Goal: Transaction & Acquisition: Book appointment/travel/reservation

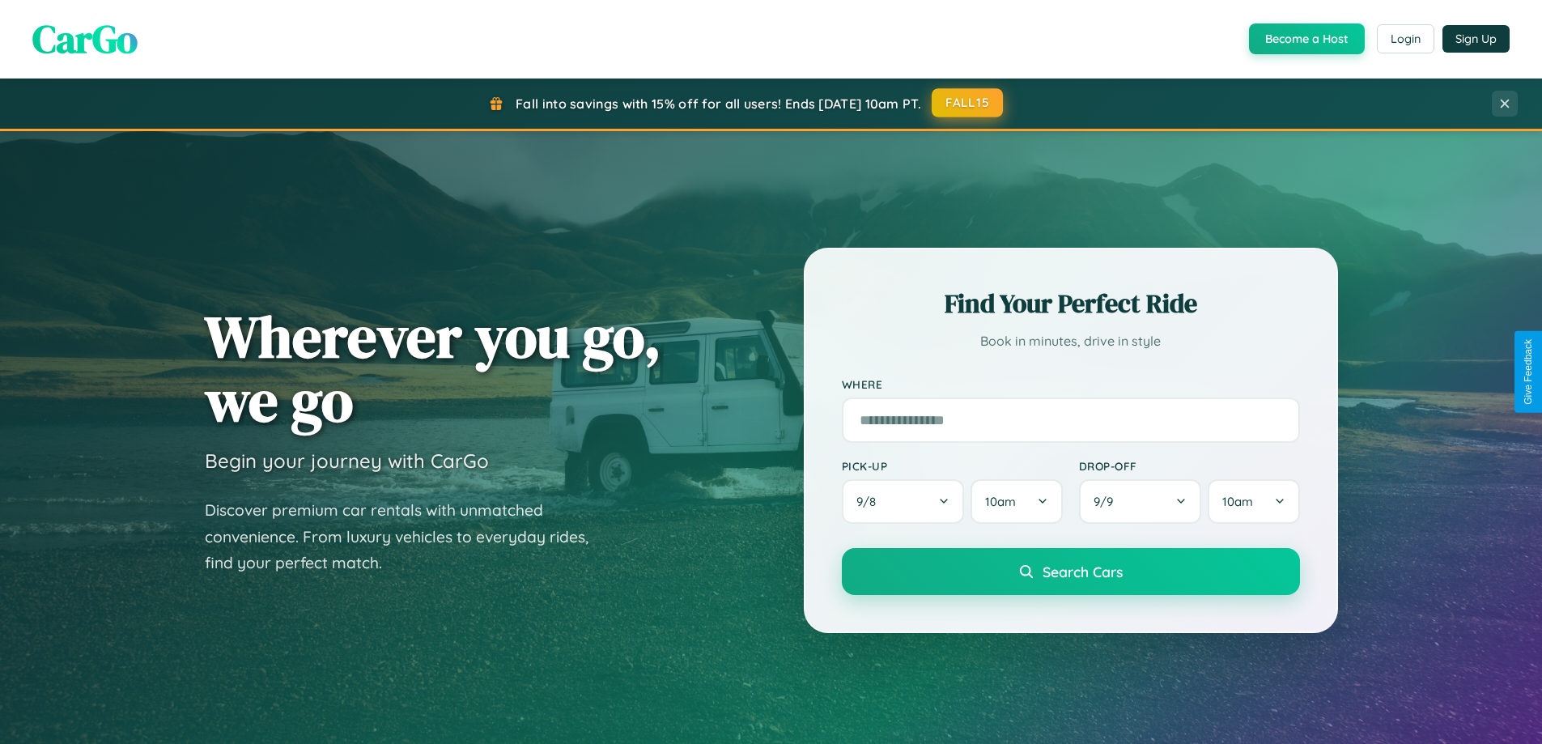
click at [968, 103] on button "FALL15" at bounding box center [966, 102] width 71 height 29
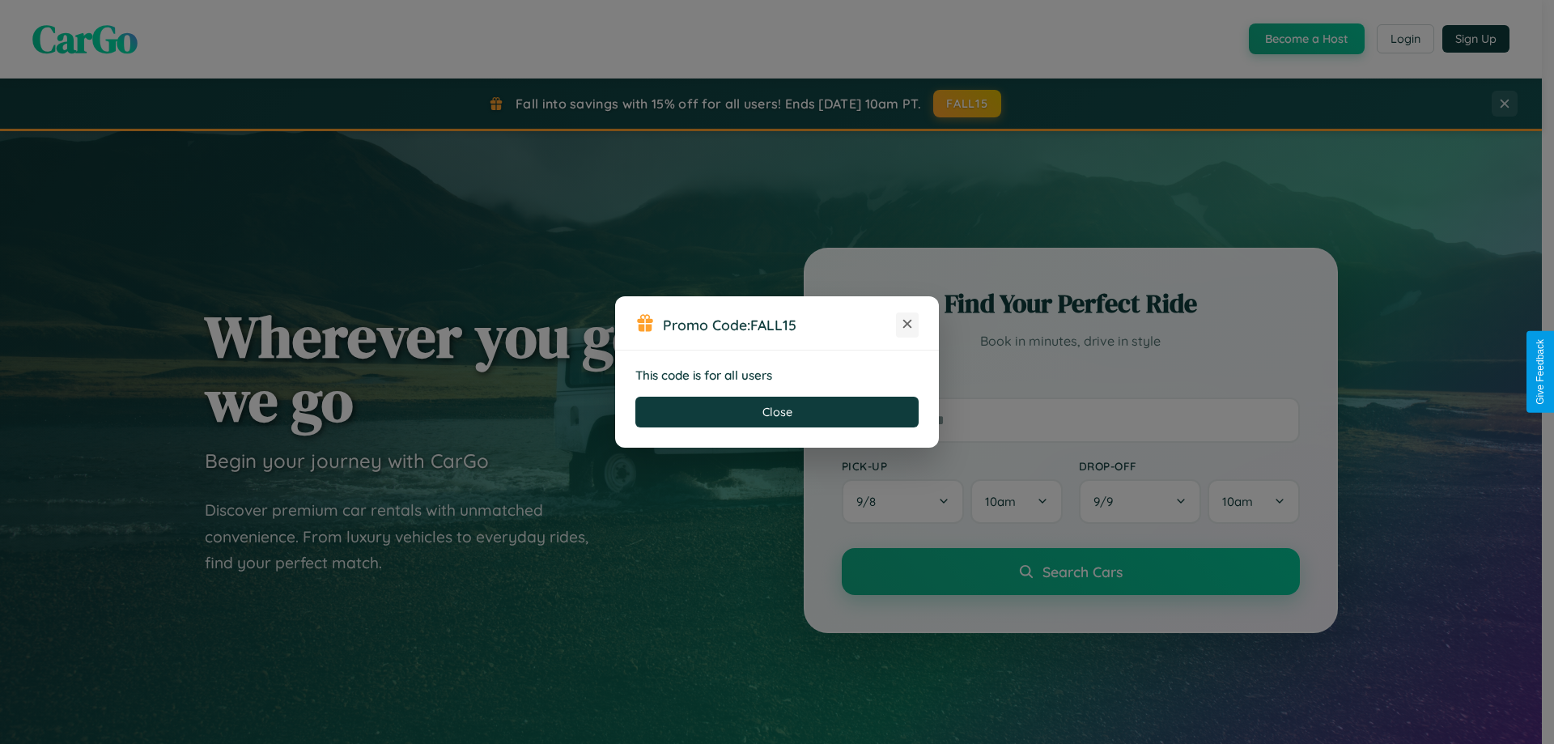
click at [907, 324] on icon at bounding box center [907, 324] width 16 height 16
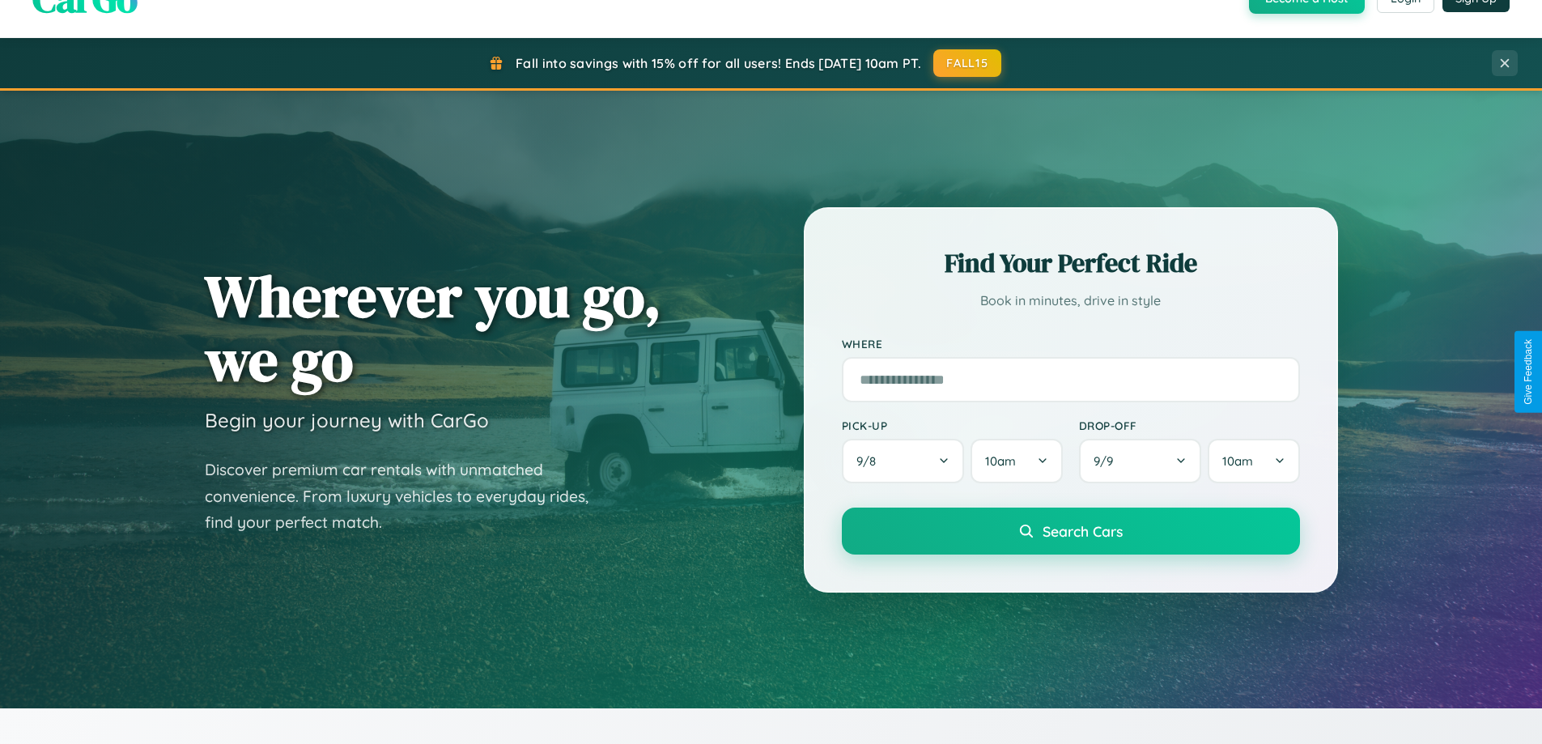
scroll to position [1113, 0]
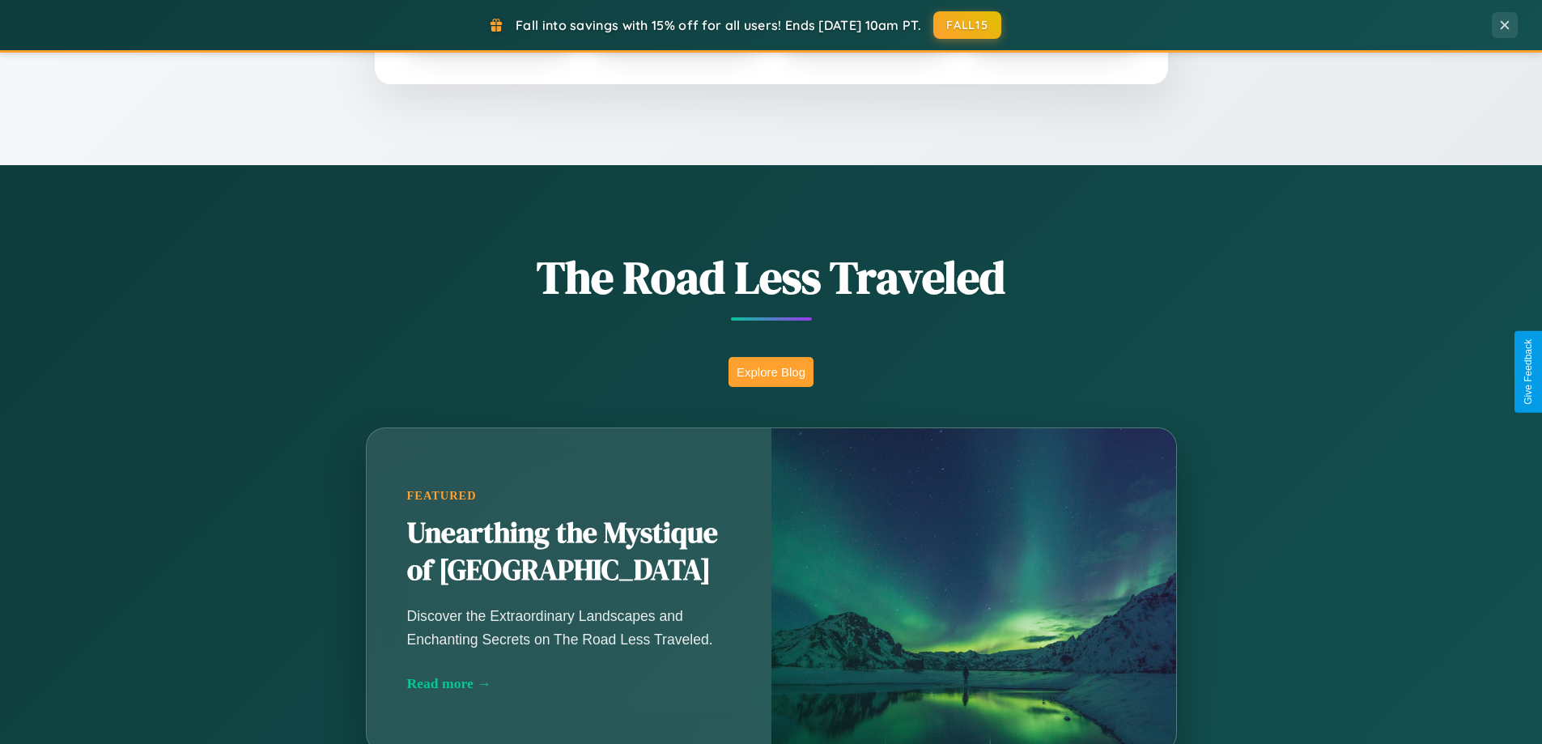
click at [770, 371] on button "Explore Blog" at bounding box center [770, 372] width 85 height 30
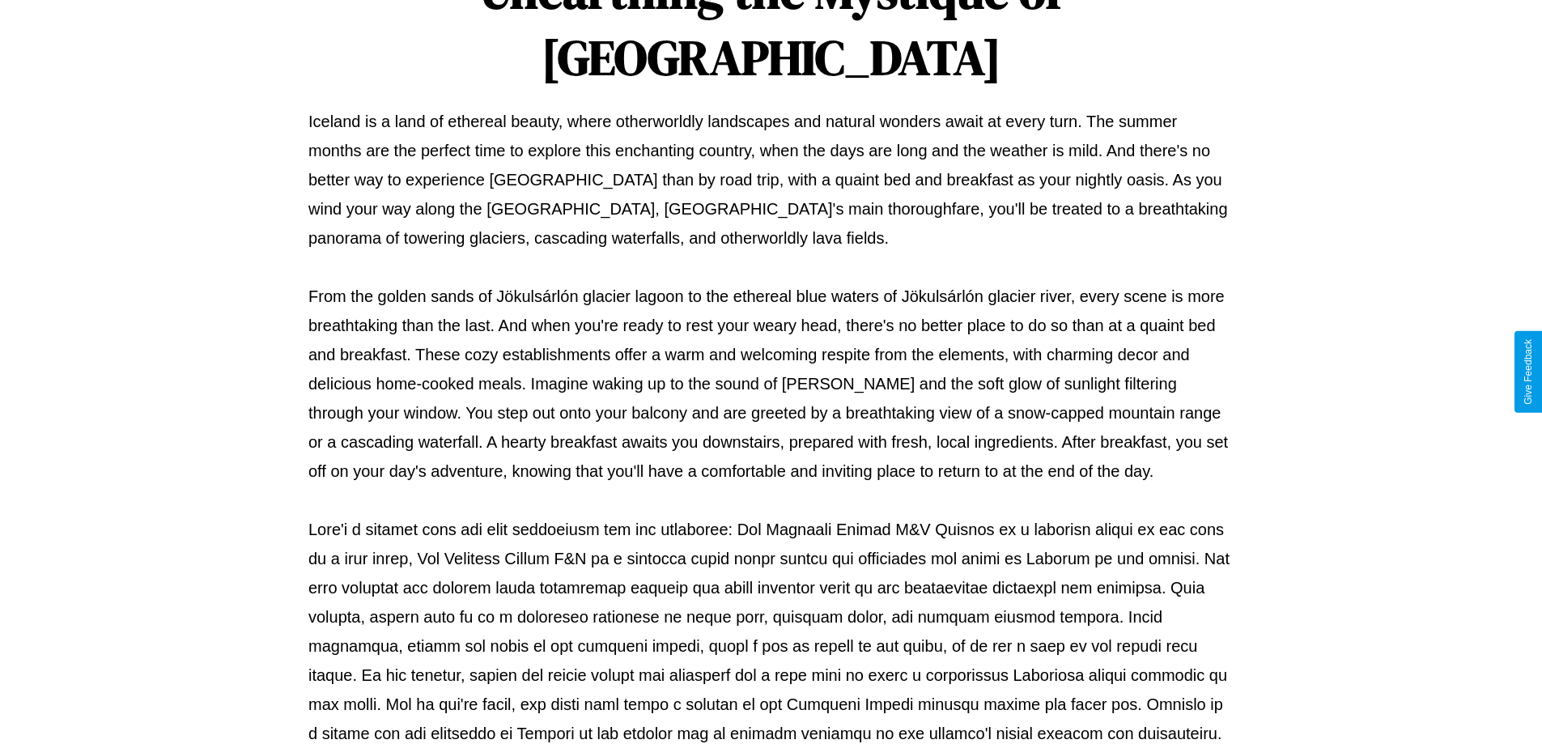
scroll to position [524, 0]
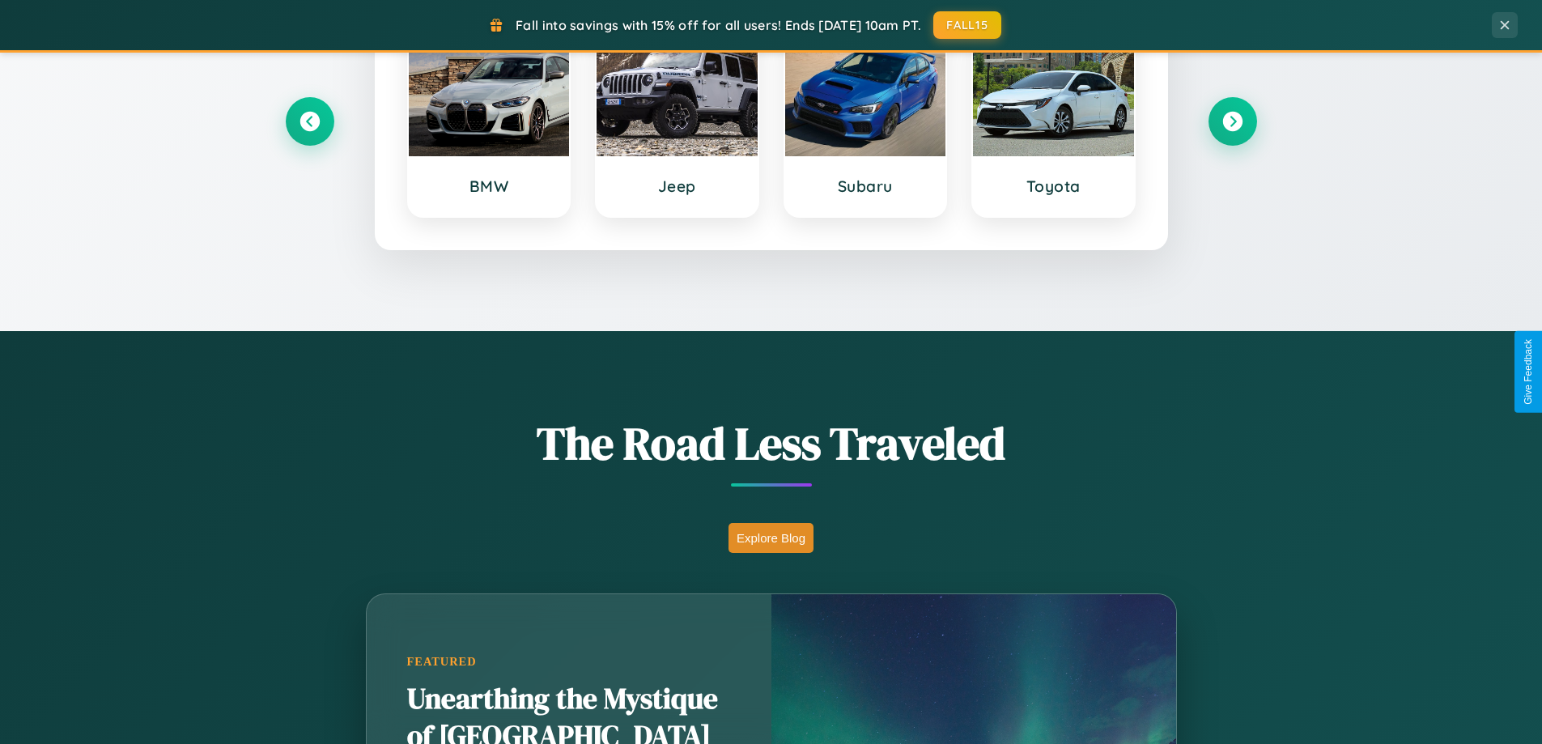
scroll to position [698, 0]
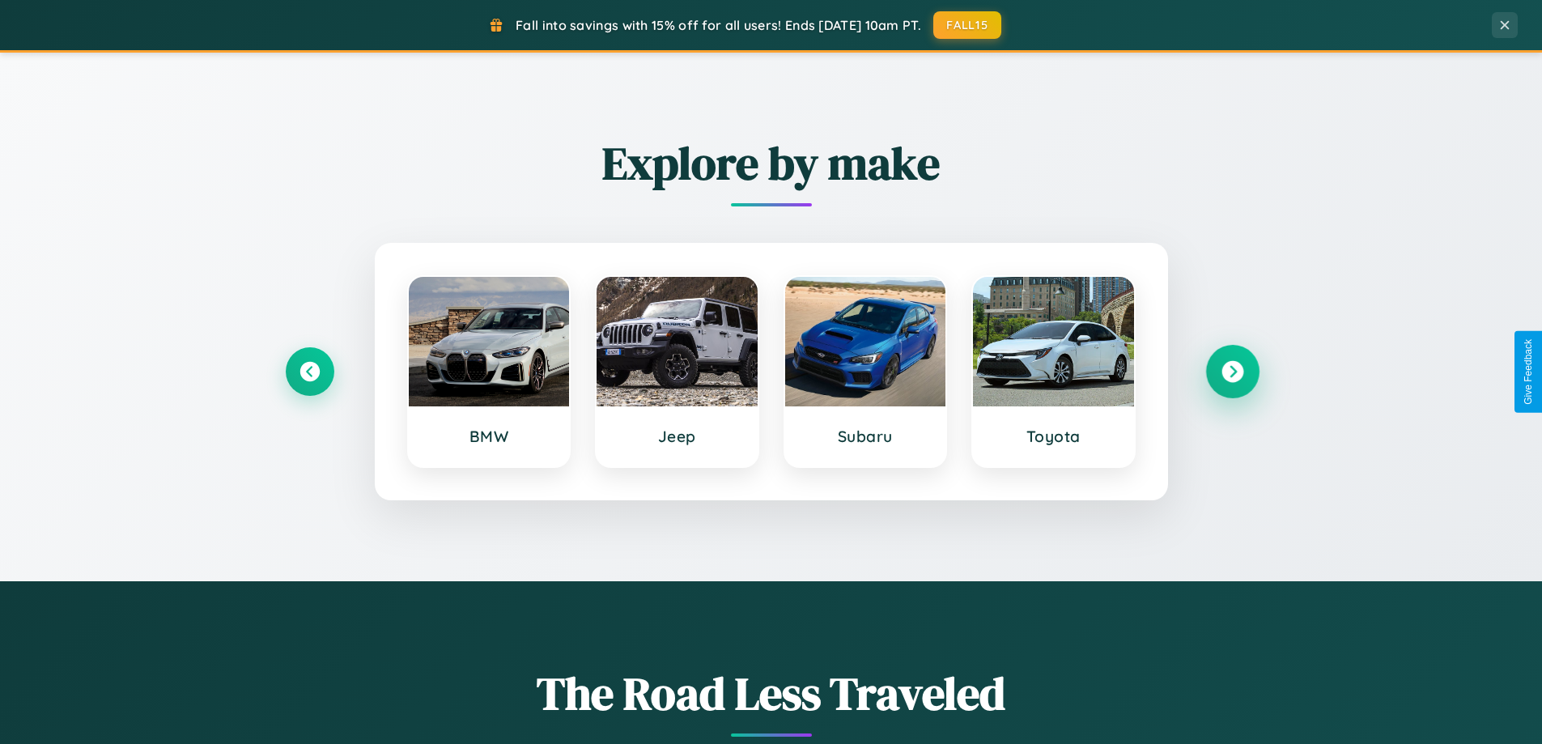
click at [1232, 371] on icon at bounding box center [1232, 372] width 22 height 22
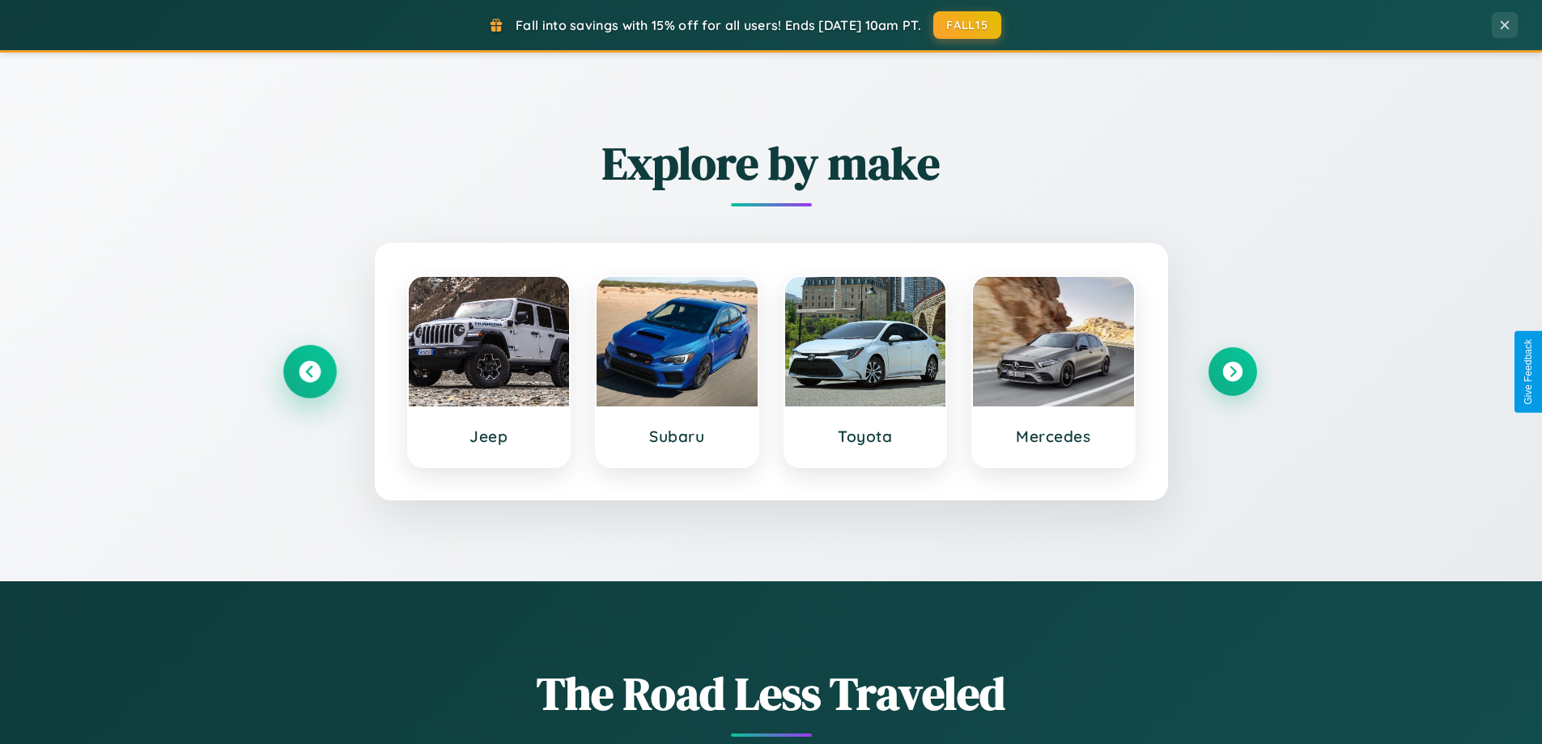
click at [309, 371] on icon at bounding box center [310, 372] width 22 height 22
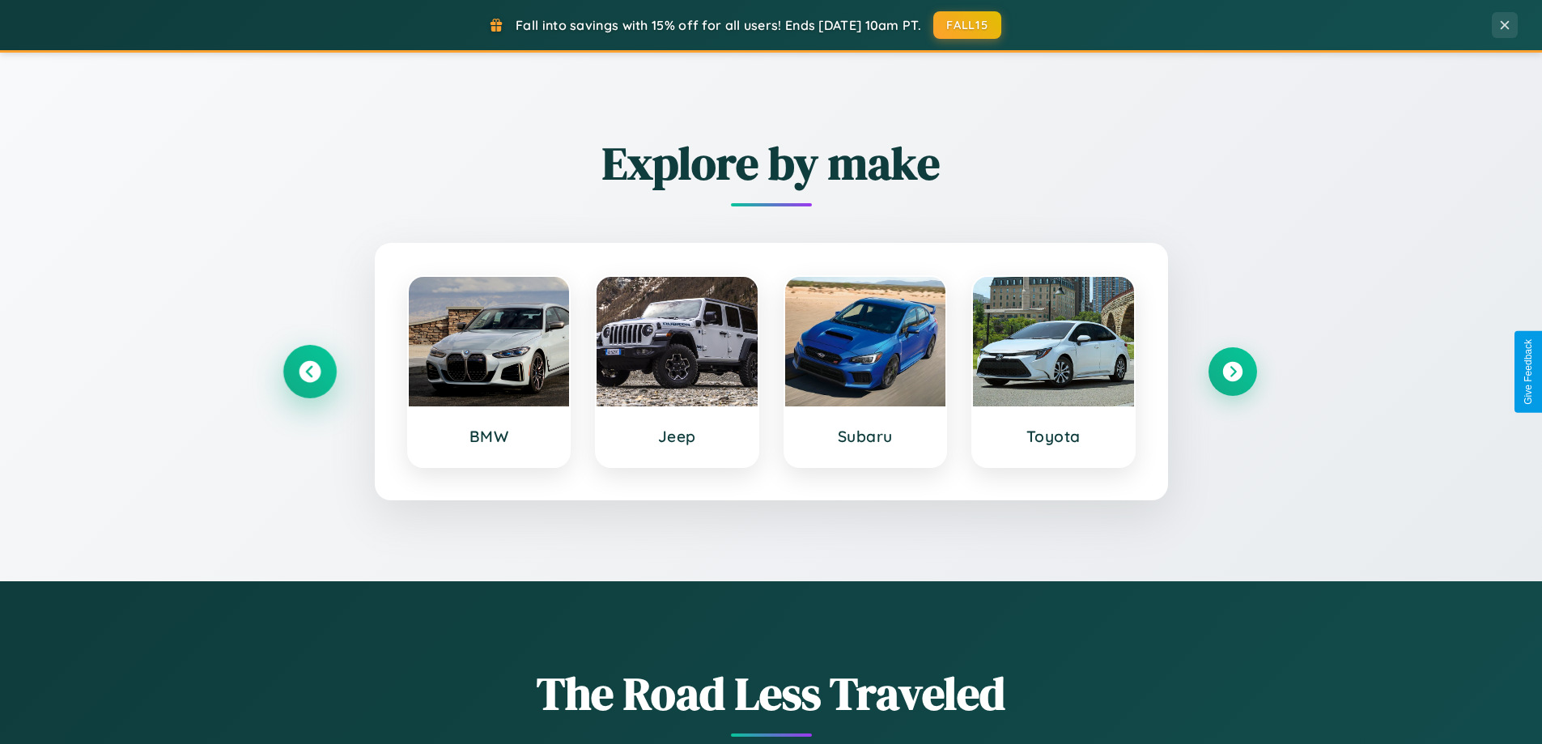
click at [309, 371] on icon at bounding box center [310, 372] width 22 height 22
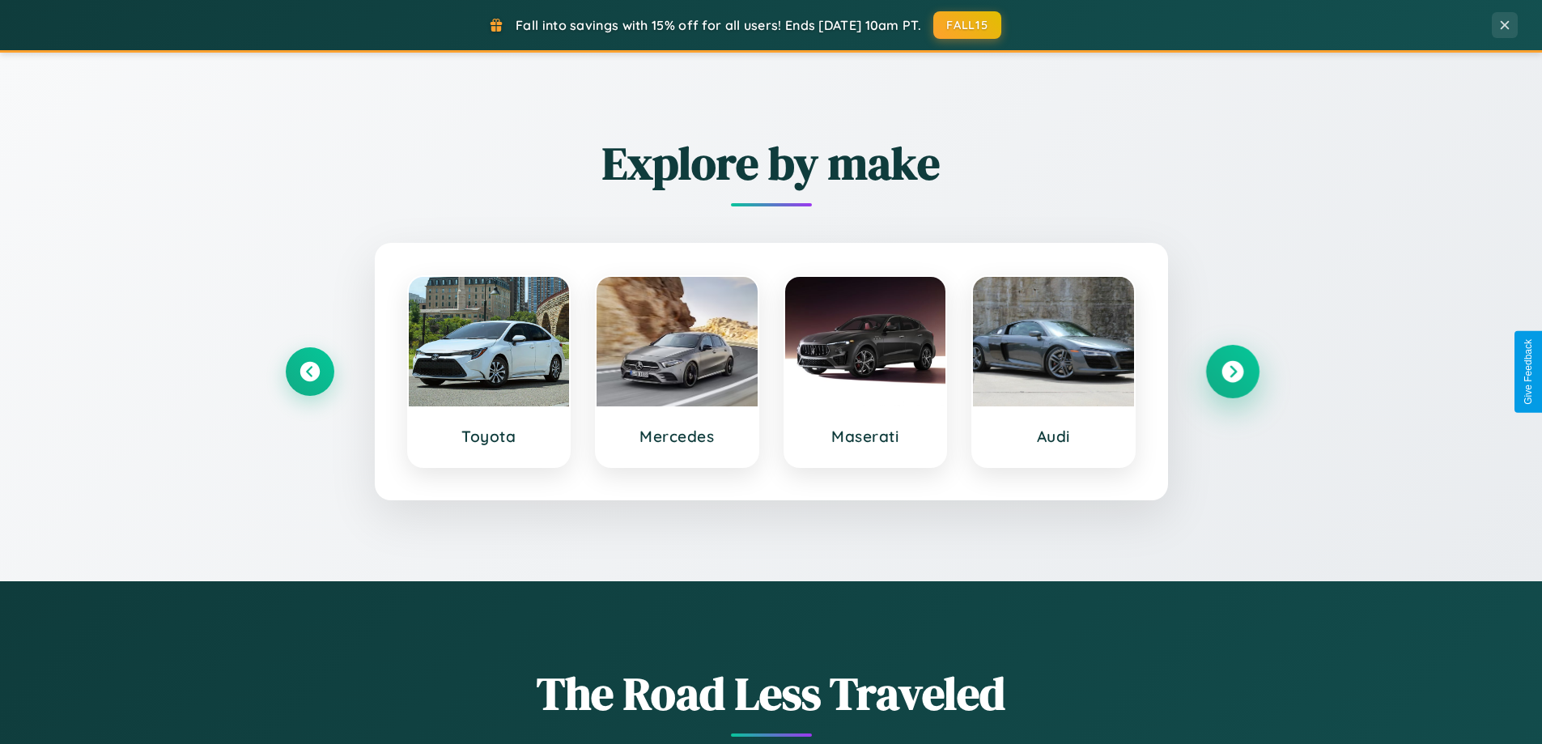
click at [1232, 371] on icon at bounding box center [1232, 372] width 22 height 22
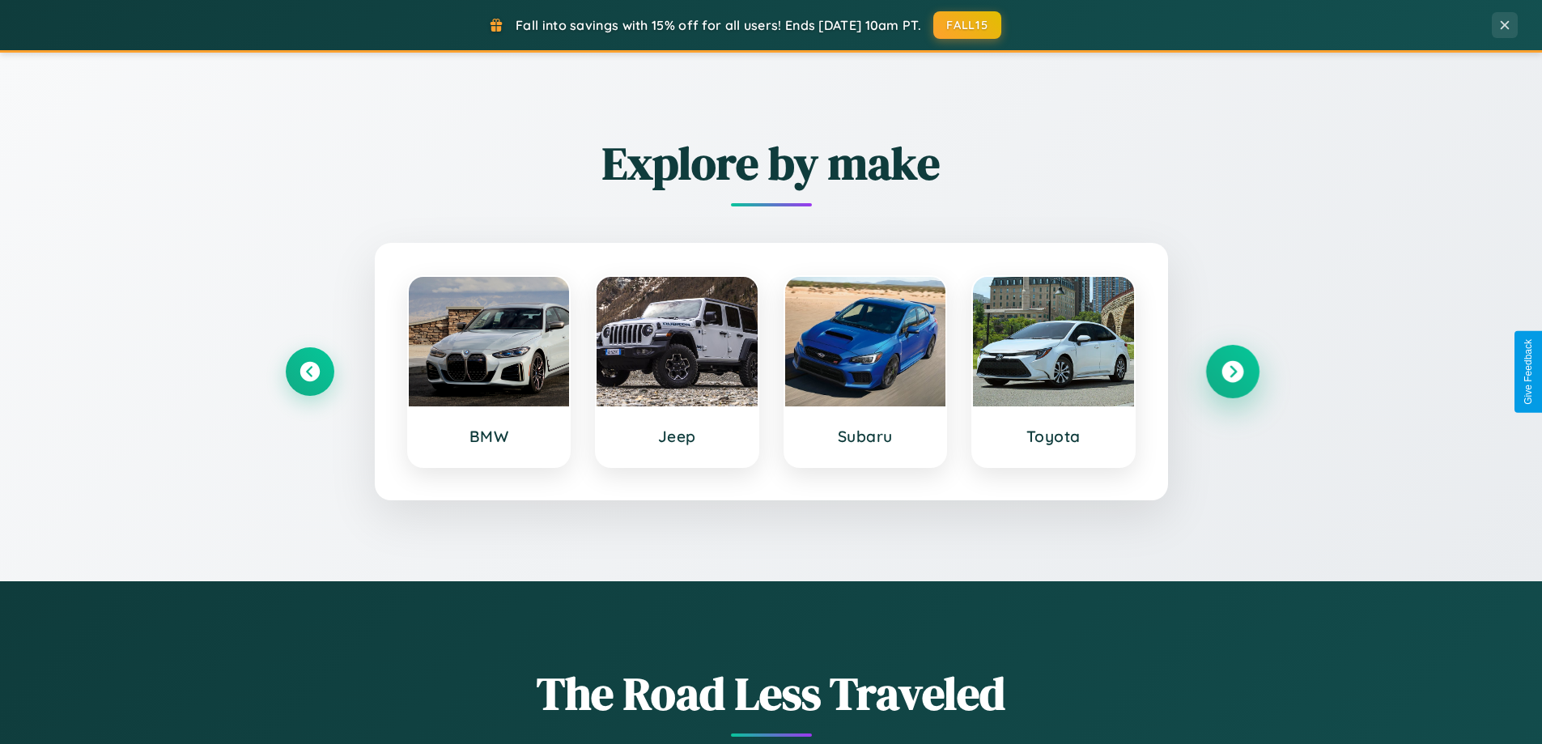
click at [1232, 371] on icon at bounding box center [1232, 372] width 22 height 22
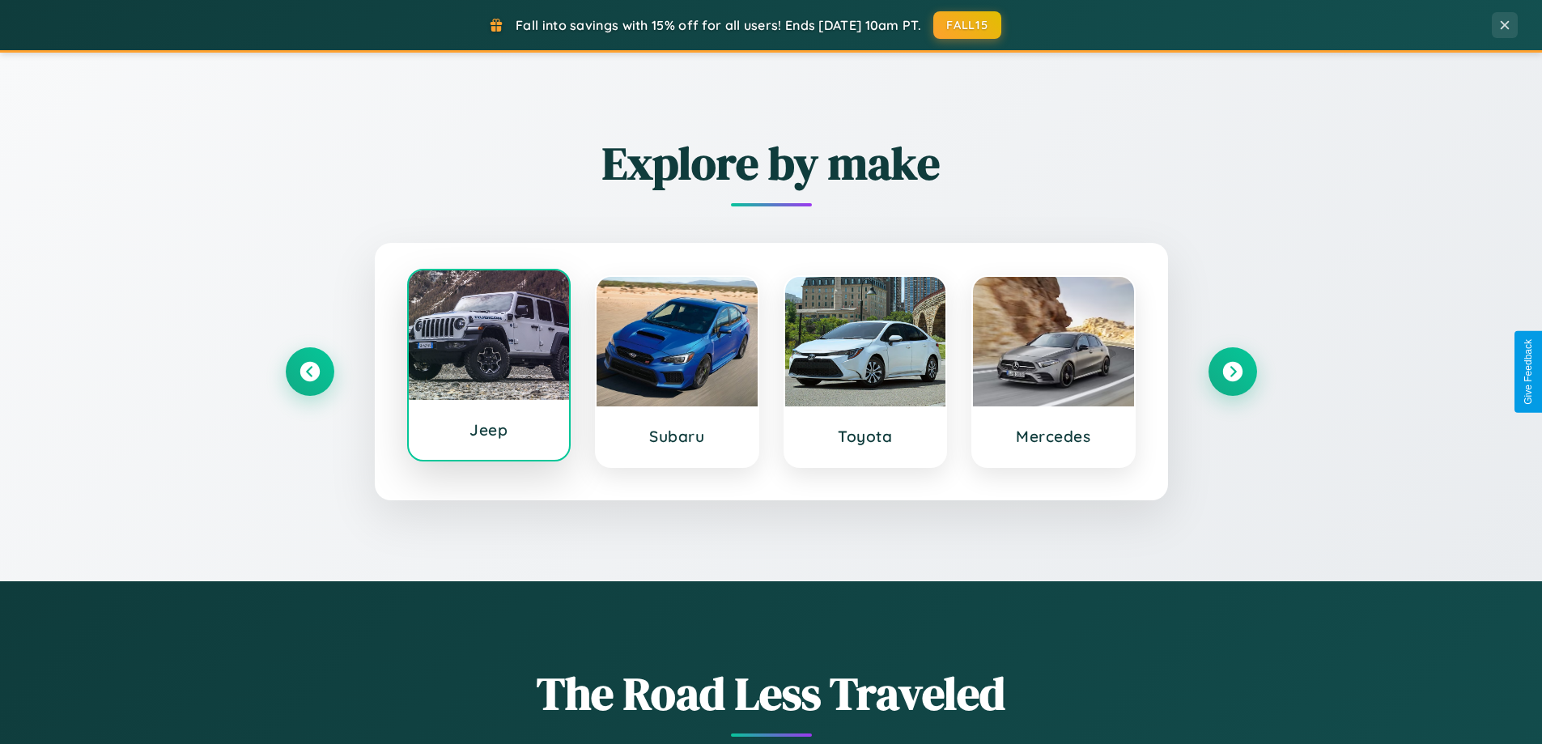
click at [488, 366] on div at bounding box center [489, 334] width 161 height 129
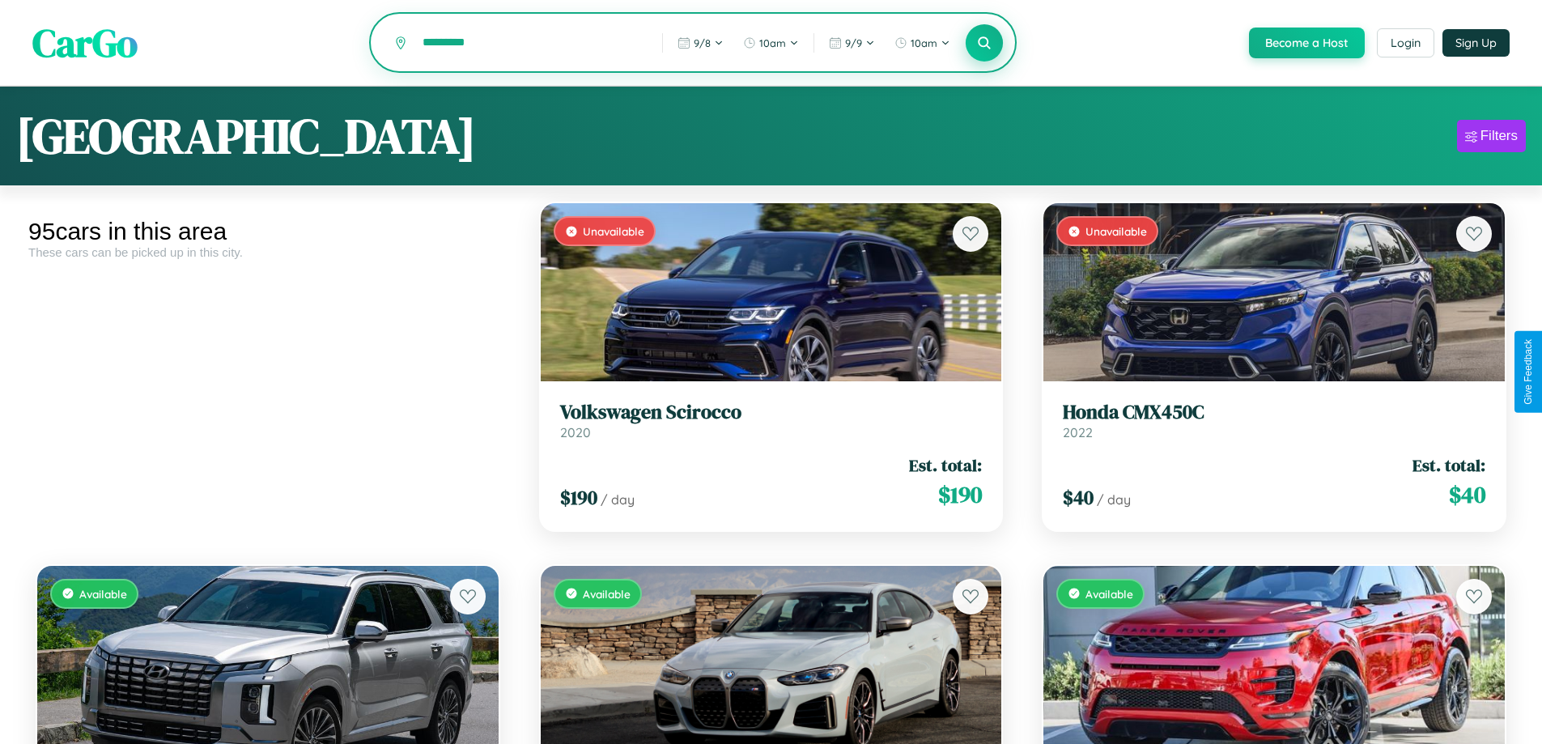
type input "*********"
click at [983, 44] on icon at bounding box center [984, 42] width 15 height 15
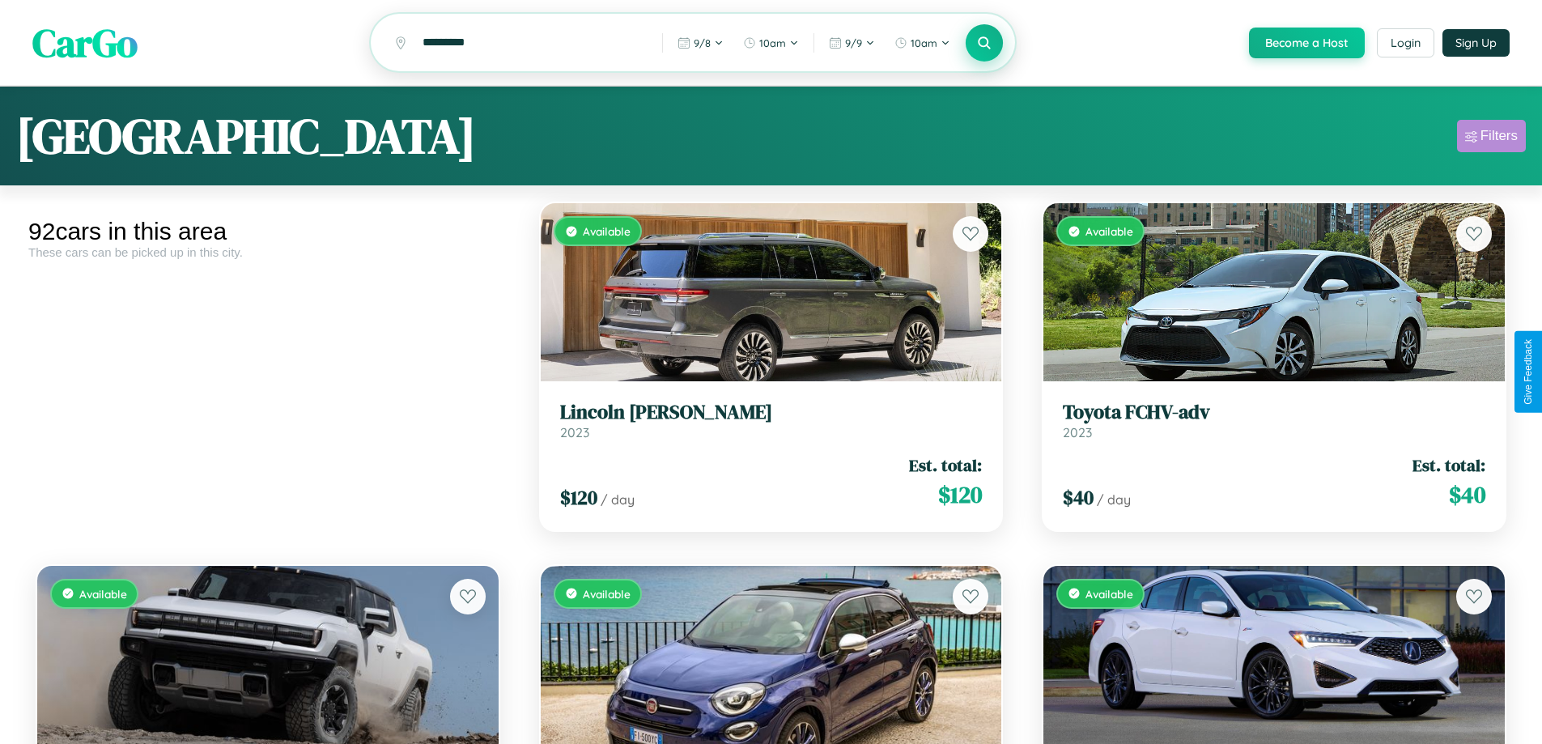
click at [1491, 138] on div "Filters" at bounding box center [1498, 136] width 37 height 16
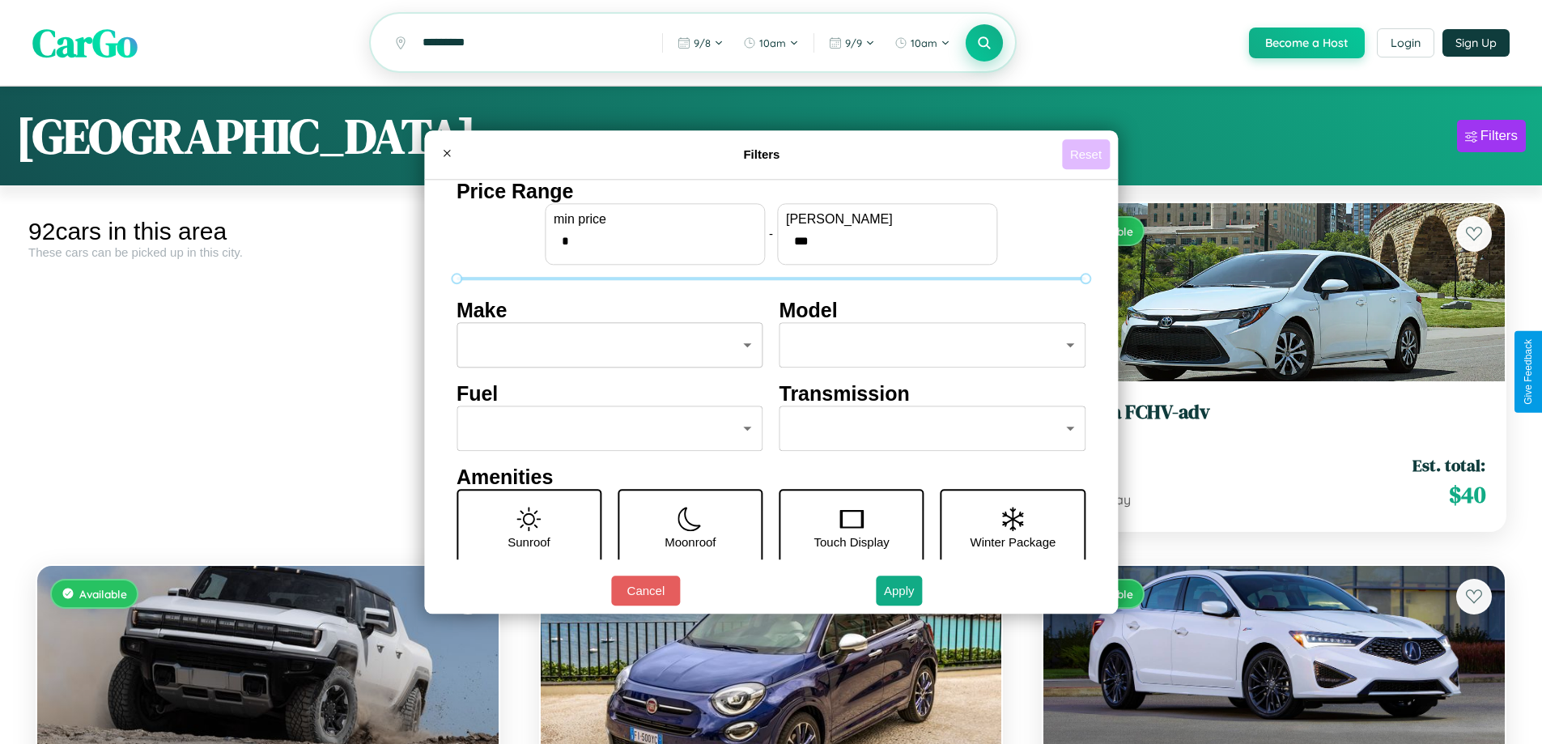
click at [1088, 154] on button "Reset" at bounding box center [1086, 154] width 48 height 30
